Goal: Task Accomplishment & Management: Complete application form

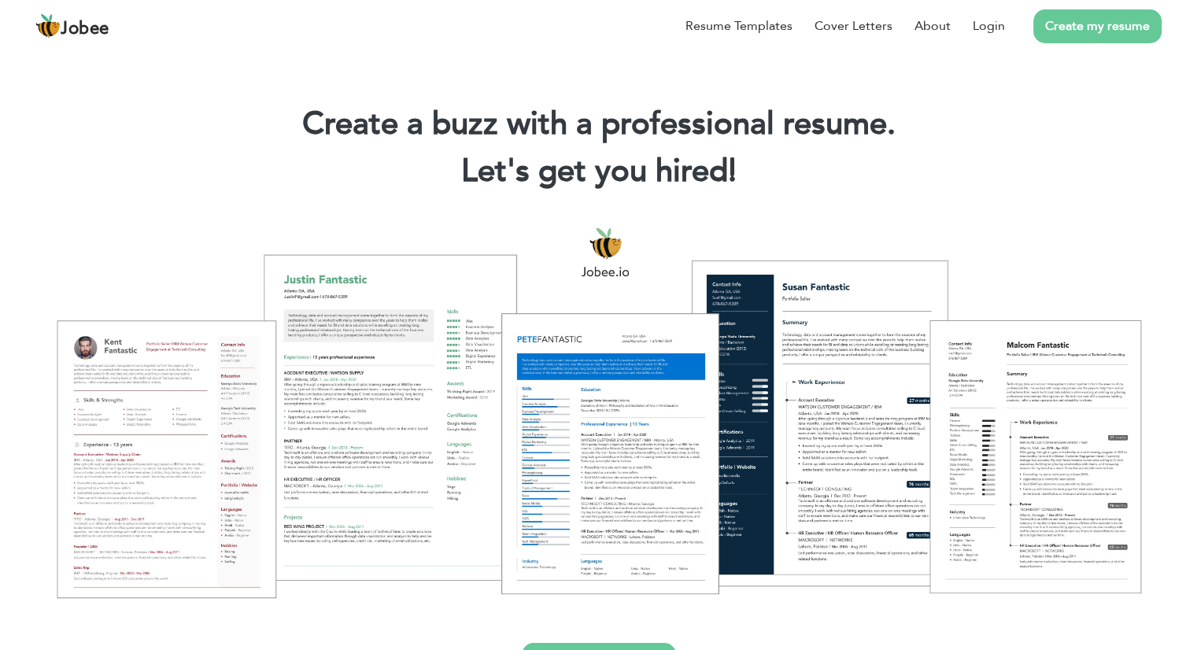
click at [1087, 29] on link "Create my resume" at bounding box center [1097, 26] width 128 height 34
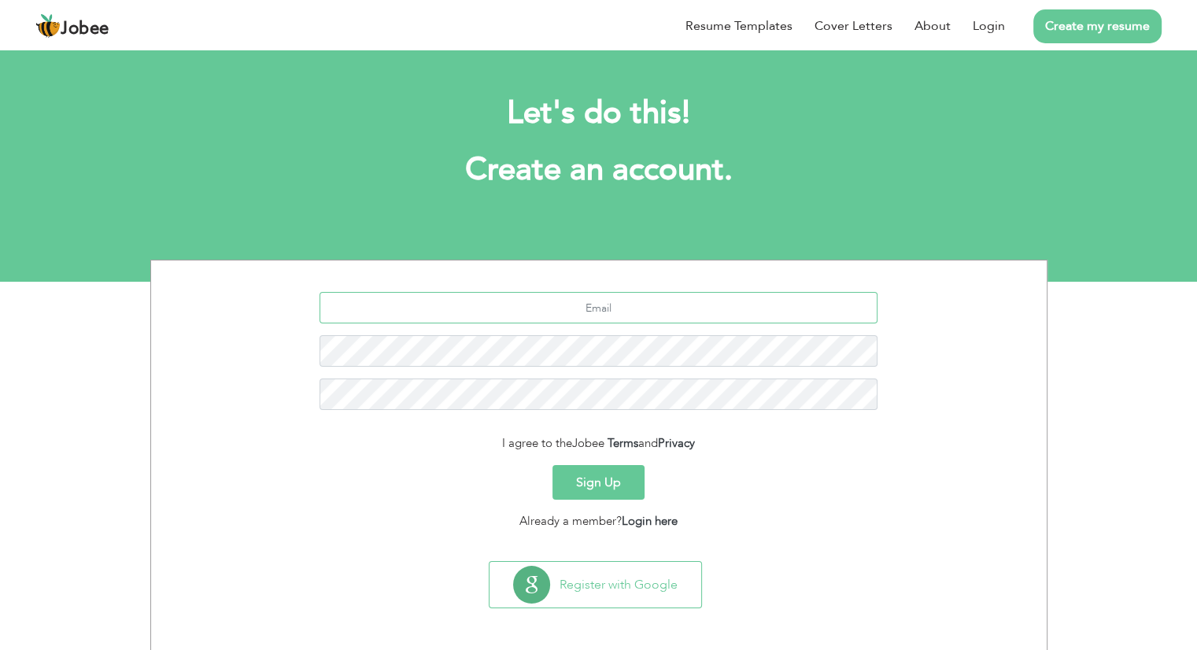
click at [664, 313] on input "text" at bounding box center [598, 307] width 558 height 31
click at [623, 309] on input "text" at bounding box center [598, 307] width 558 height 31
click at [661, 310] on input "text" at bounding box center [598, 307] width 558 height 31
paste input ": moinali7009@gmail.com Add"
click at [540, 310] on input ": moinali7009@gmail.com" at bounding box center [598, 307] width 558 height 31
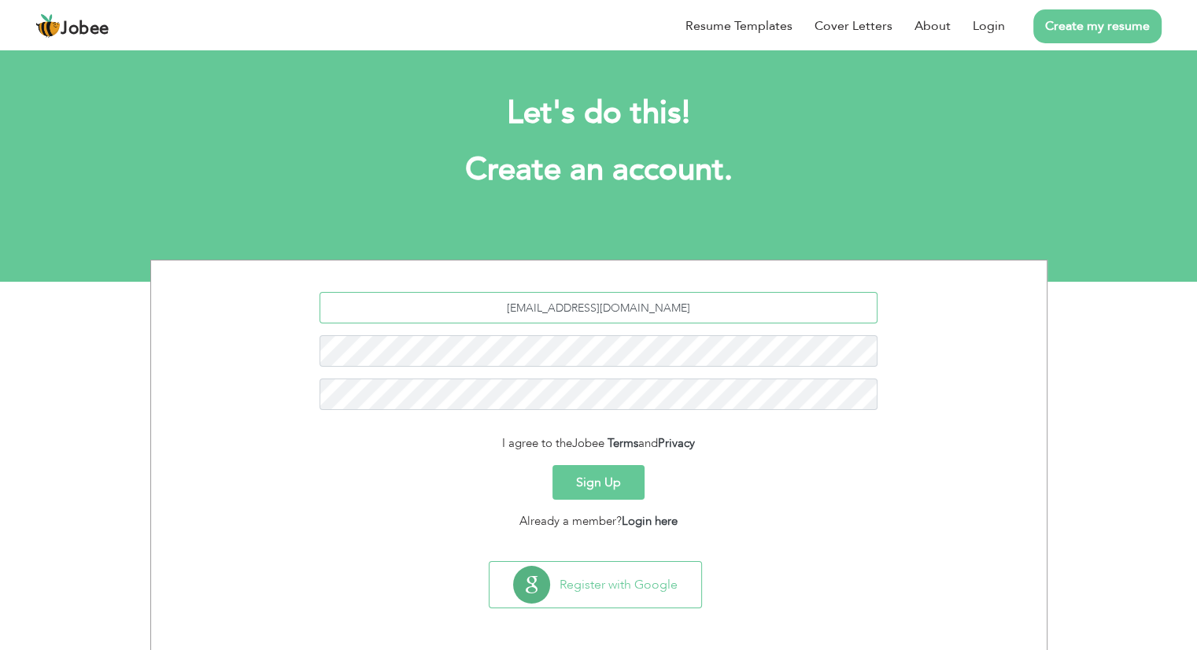
type input "moinali7009@gmail.com"
click at [598, 475] on button "Sign Up" at bounding box center [598, 482] width 92 height 35
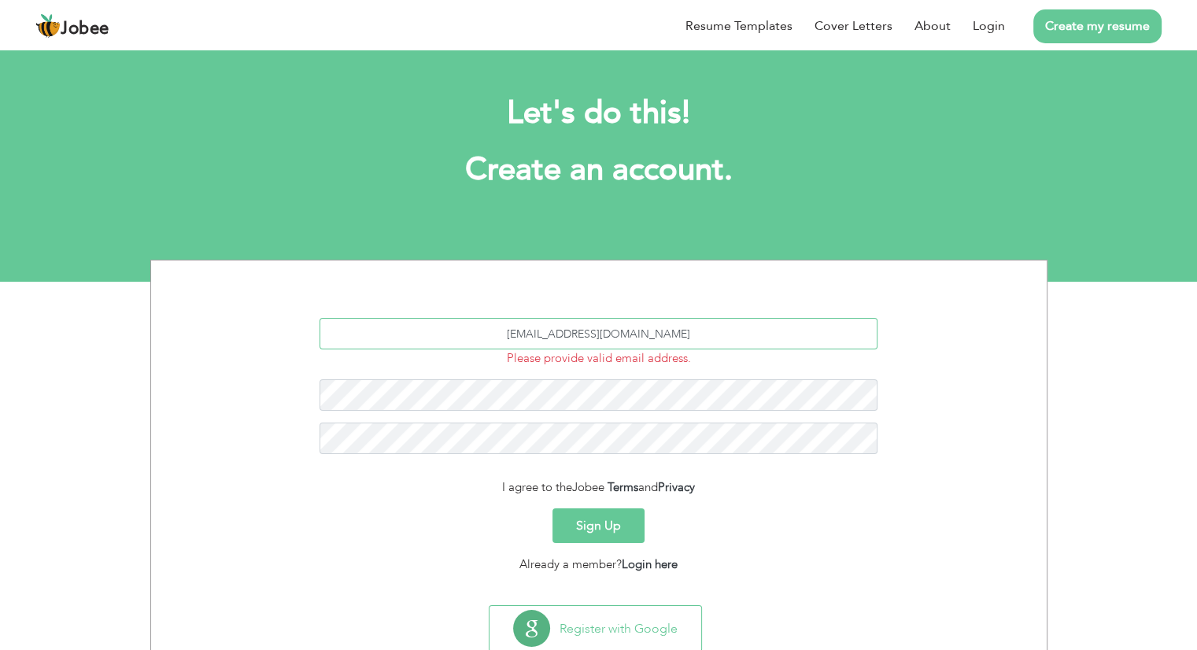
click at [666, 334] on input "moinali7009@gmail.com" at bounding box center [598, 333] width 558 height 31
type input "moinali7009@gmail.com"
click at [552, 508] on button "Sign Up" at bounding box center [598, 525] width 92 height 35
click at [692, 331] on input "moinali7009@gmail.com" at bounding box center [598, 333] width 558 height 31
type input "m"
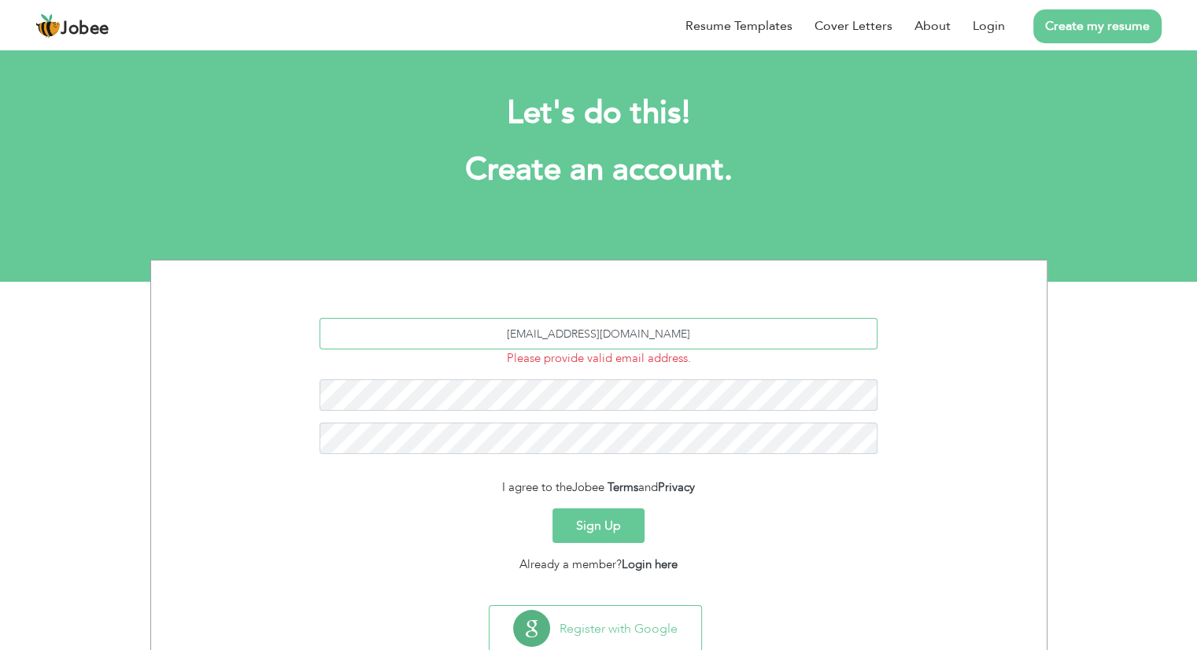
type input "moinali7009@gmail.com"
click at [601, 519] on button "Sign Up" at bounding box center [598, 525] width 92 height 35
